Goal: Task Accomplishment & Management: Manage account settings

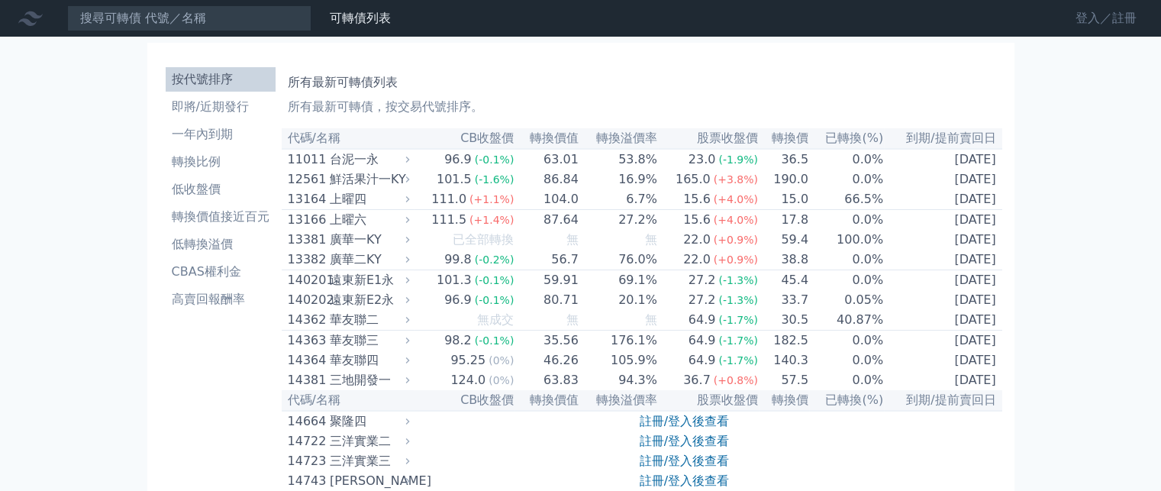
click at [1077, 16] on link "登入／註冊" at bounding box center [1105, 18] width 85 height 24
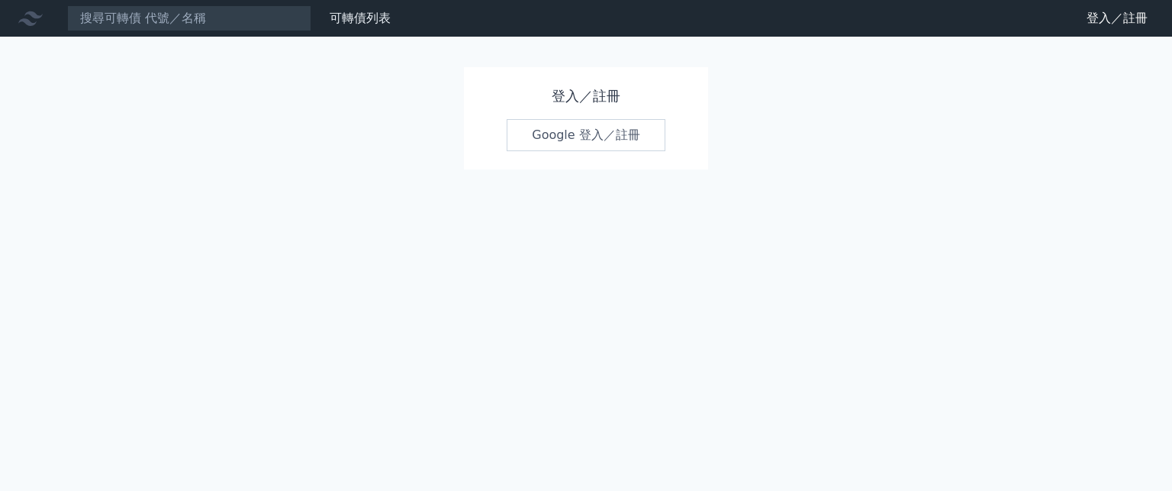
click at [572, 134] on link "Google 登入／註冊" at bounding box center [586, 135] width 159 height 32
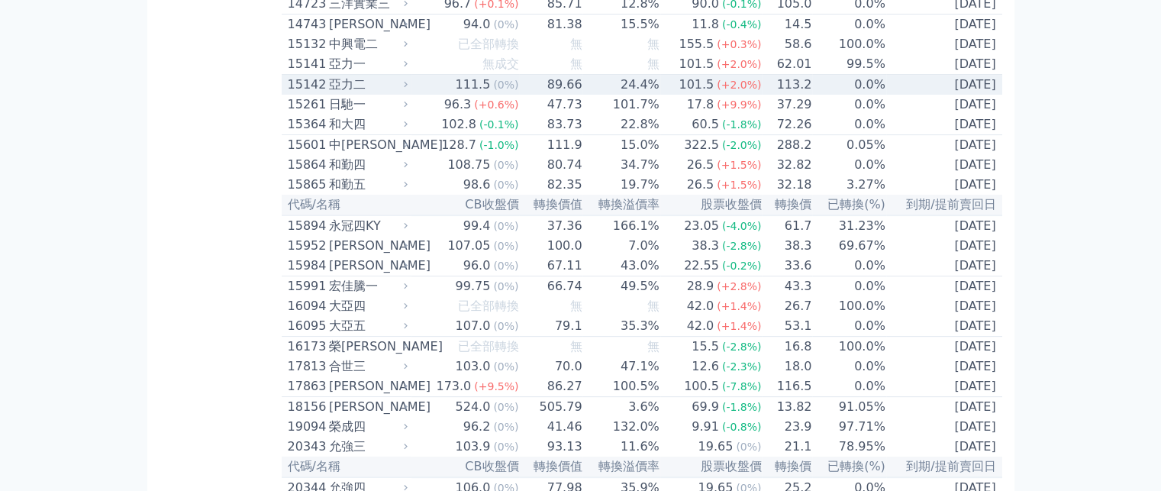
scroll to position [458, 0]
